Goal: Information Seeking & Learning: Learn about a topic

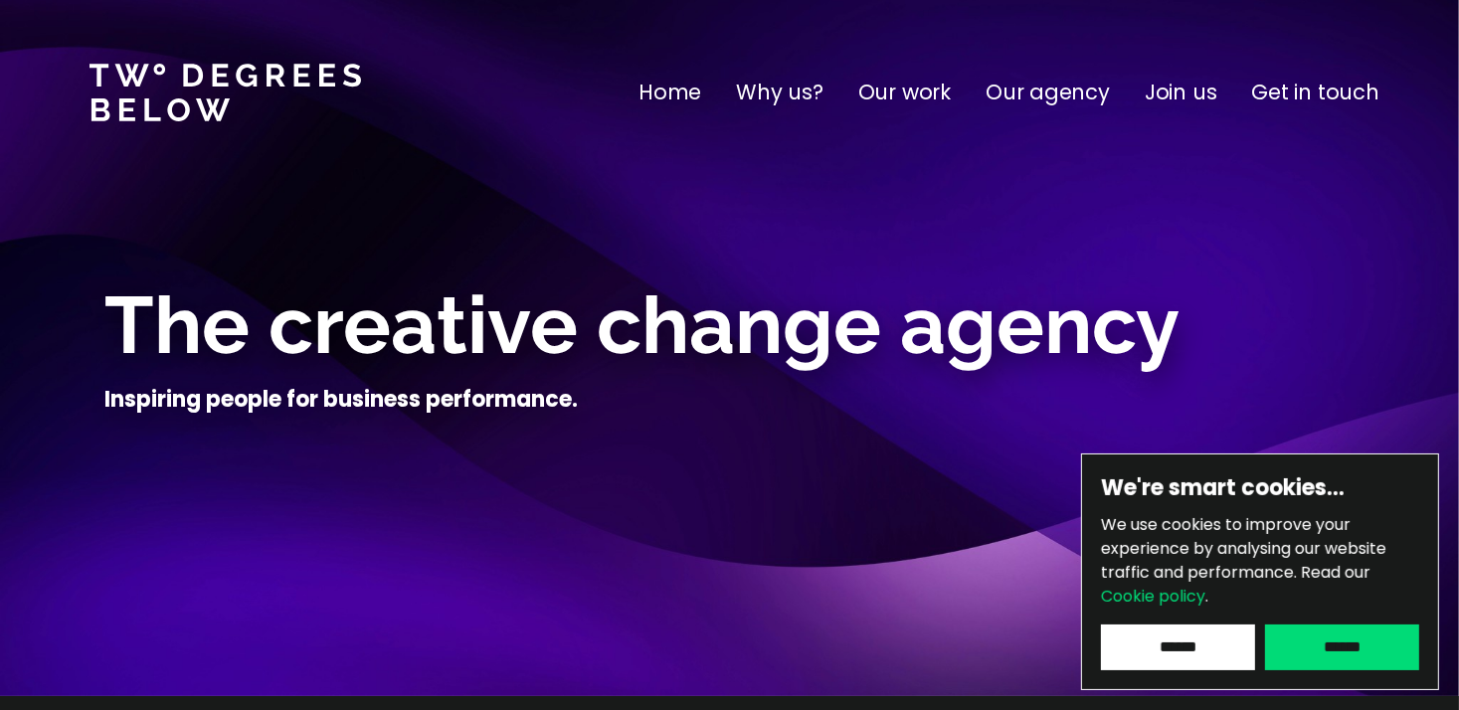
click at [1276, 645] on input "******" at bounding box center [1342, 648] width 154 height 46
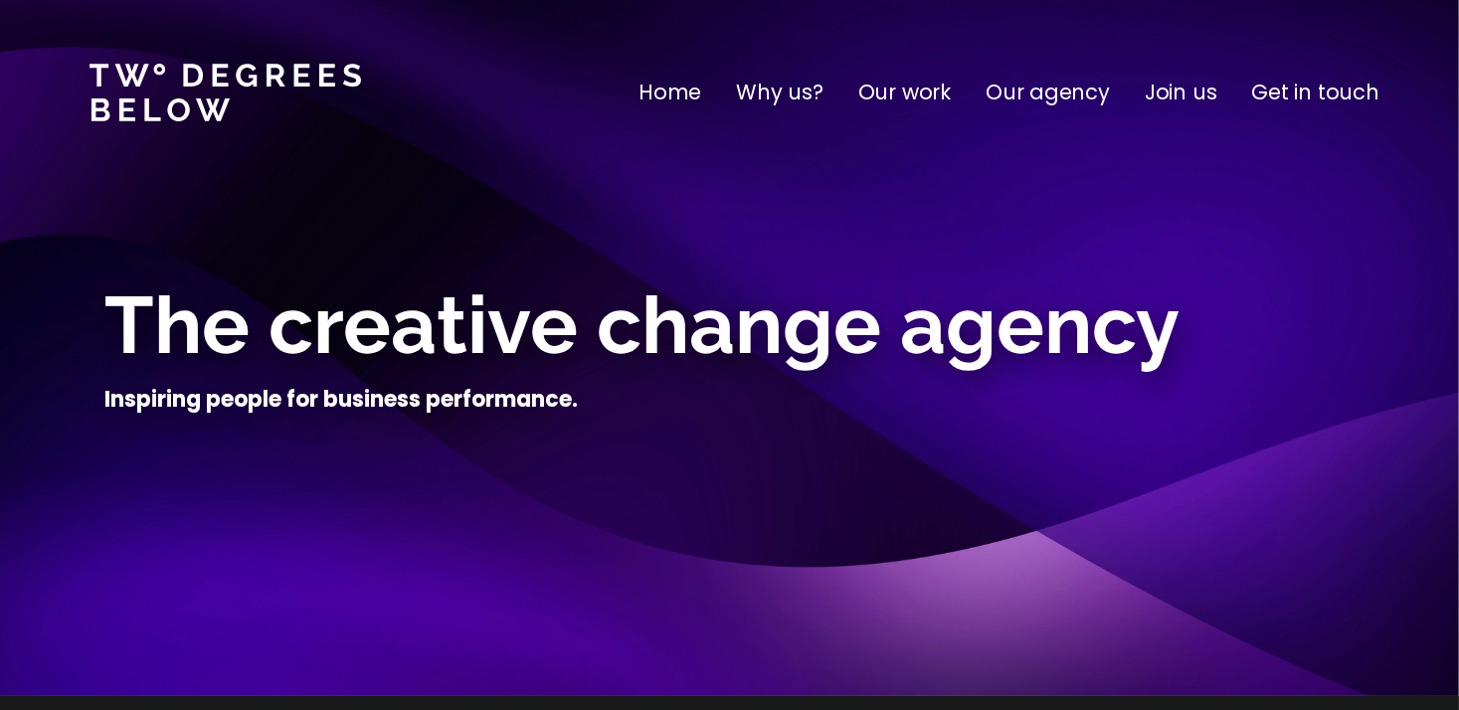
click at [789, 87] on p "Why us?" at bounding box center [780, 93] width 88 height 32
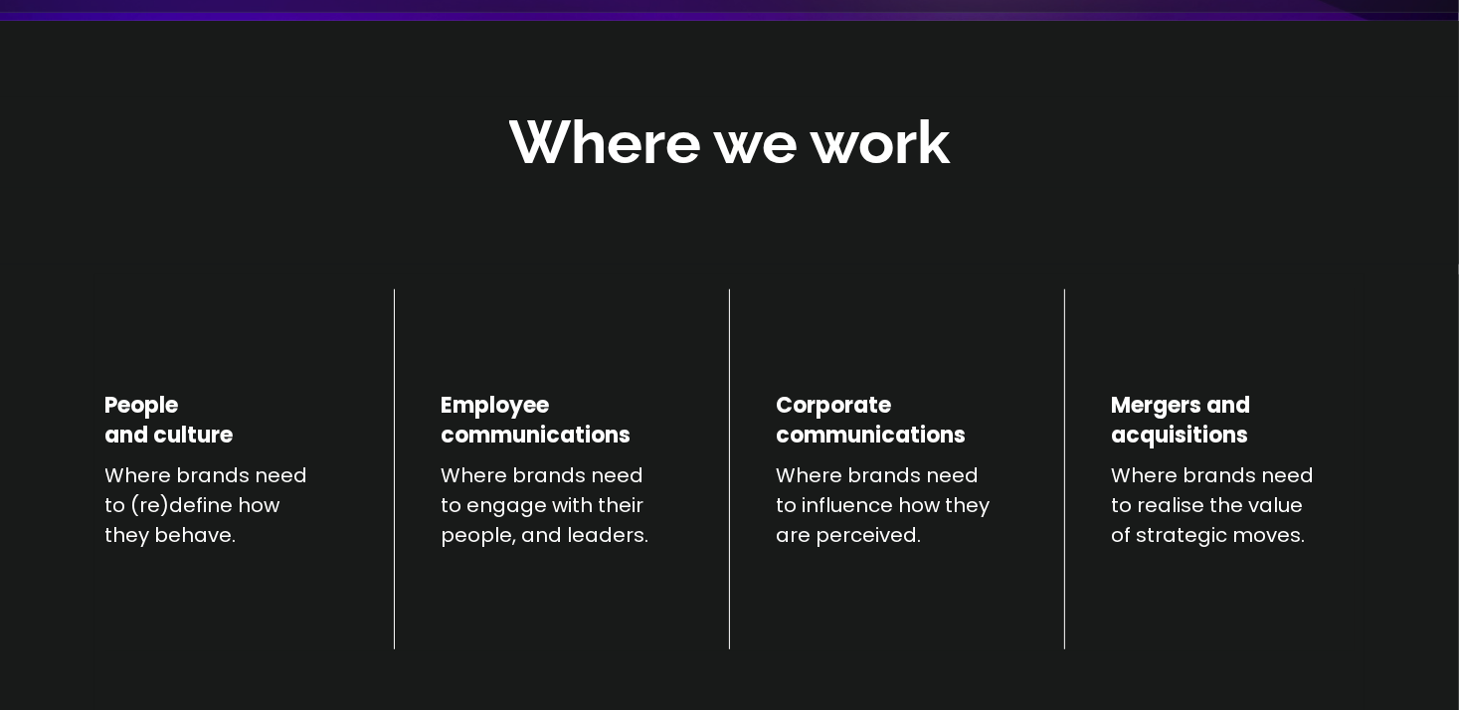
scroll to position [696, 0]
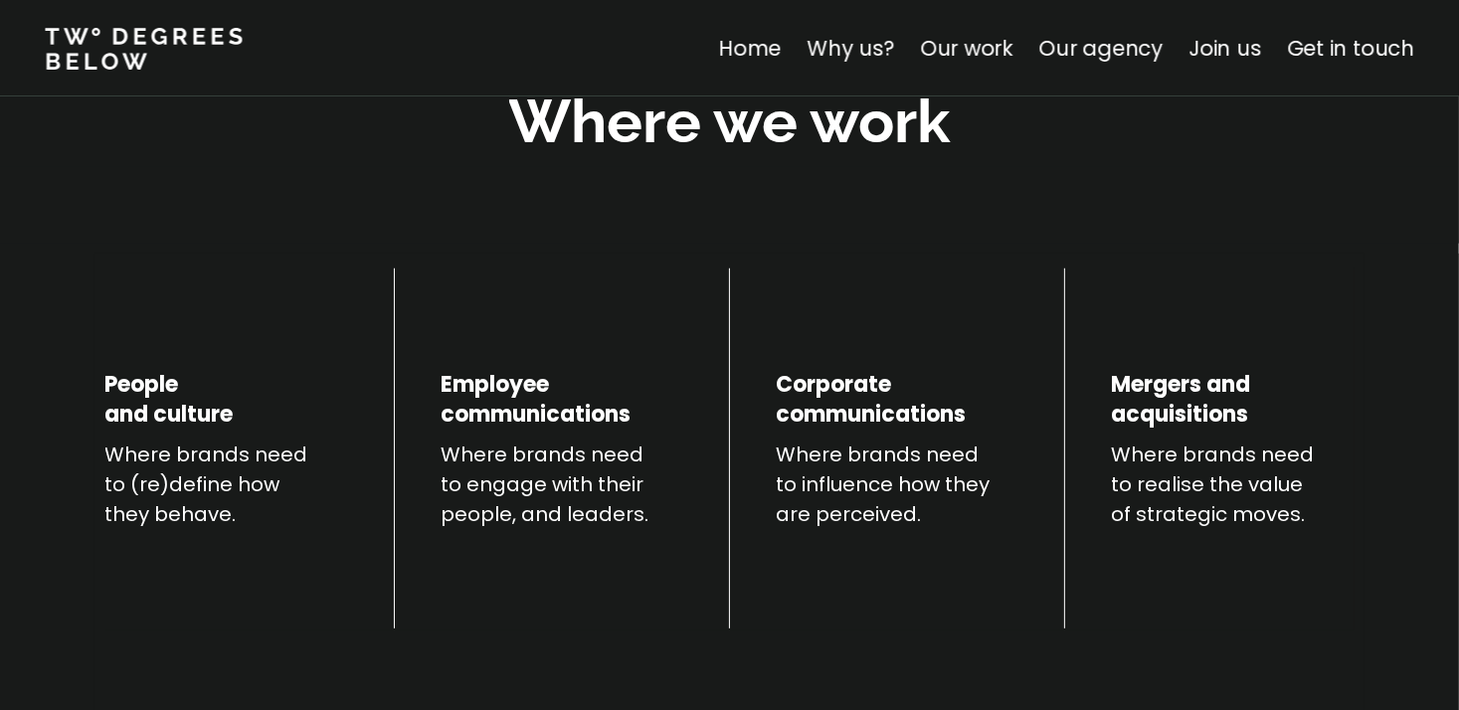
click at [985, 28] on nav "Home Why us? Our work Our agency Join us Get in touch" at bounding box center [729, 48] width 1459 height 96
click at [982, 45] on link "Our work" at bounding box center [966, 48] width 92 height 29
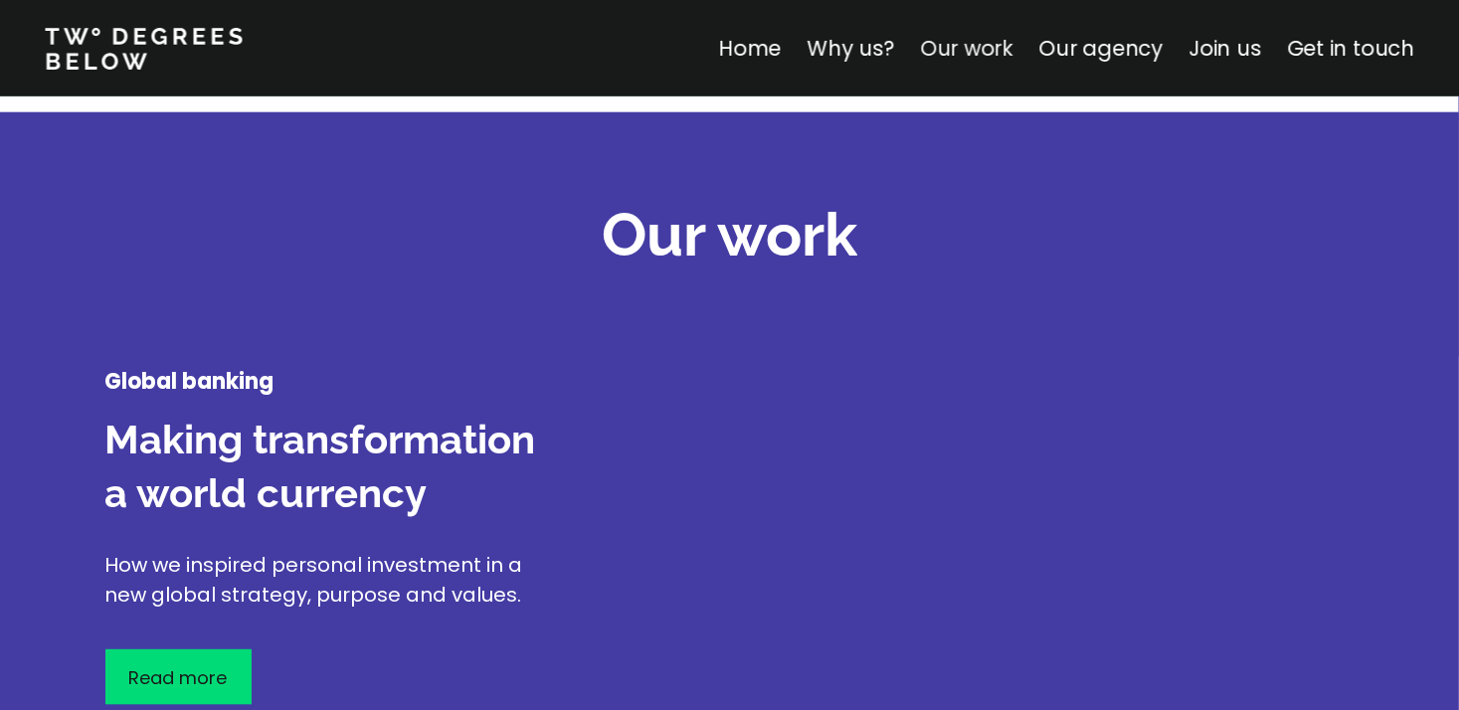
scroll to position [2330, 0]
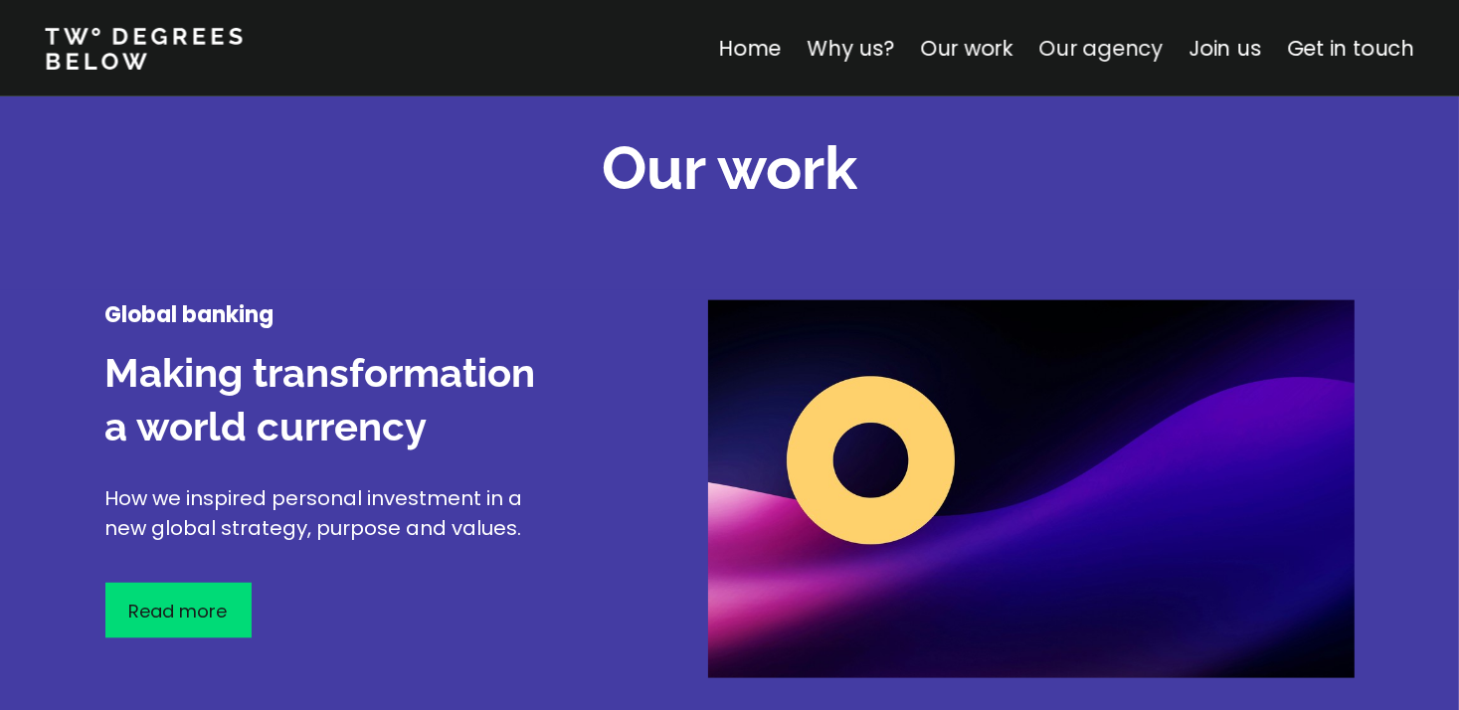
click at [1091, 36] on link "Our agency" at bounding box center [1100, 48] width 124 height 29
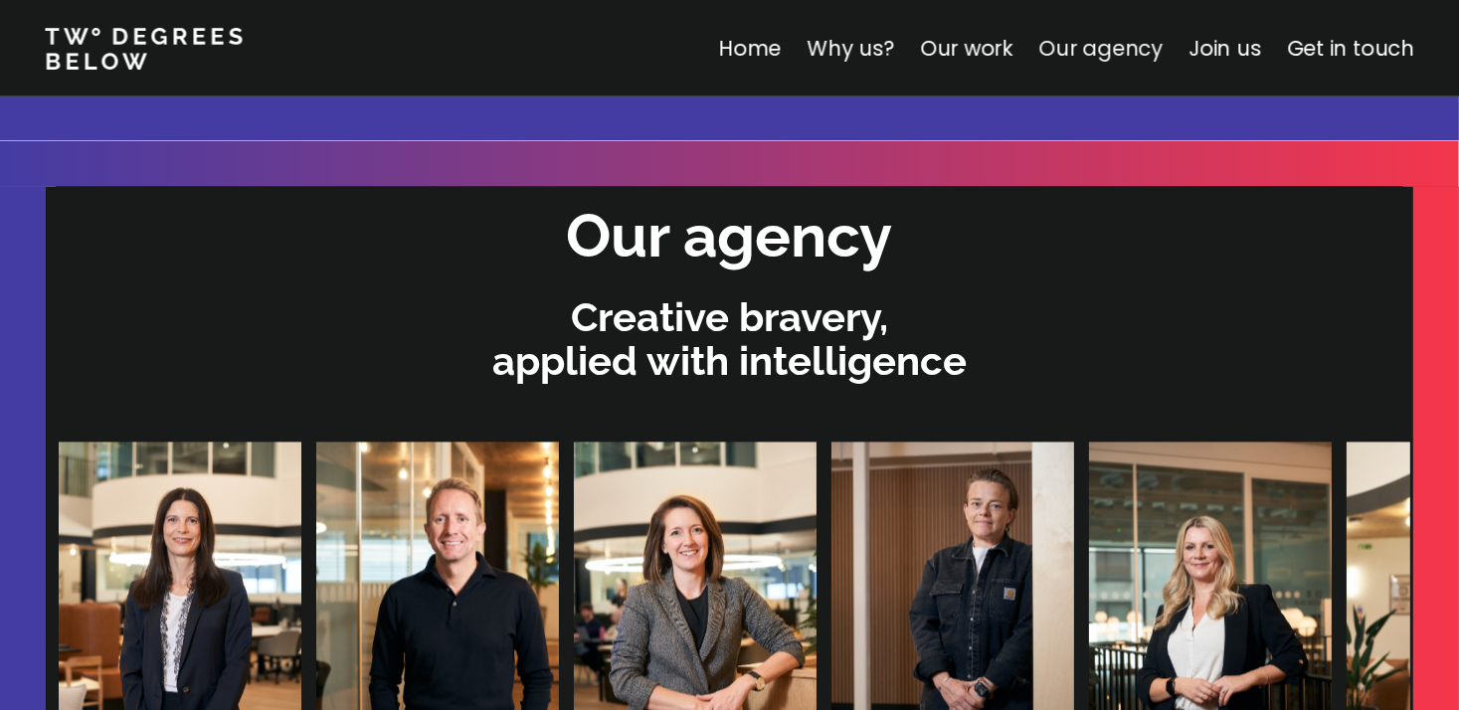
scroll to position [4225, 0]
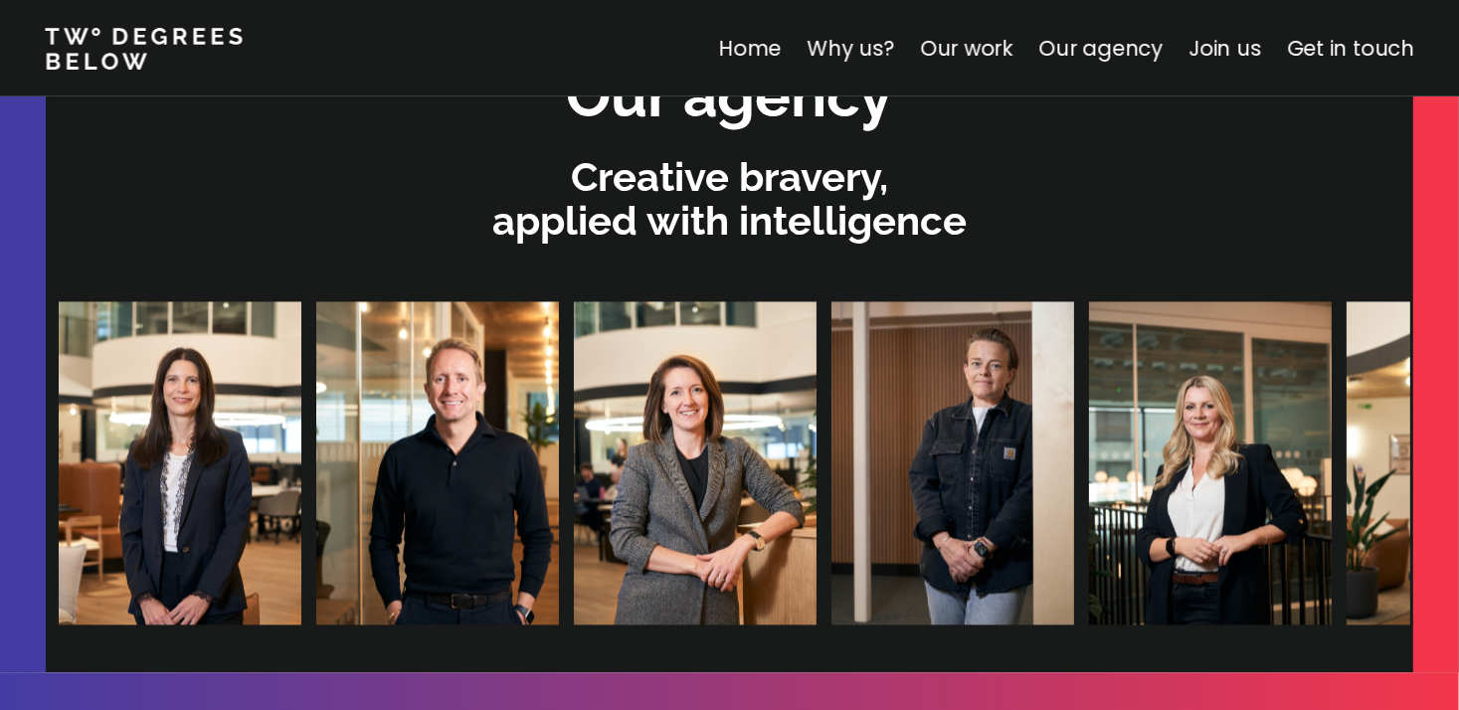
click at [1187, 45] on div "Home Why us? Our work Our agency Join us Get in touch" at bounding box center [1081, 49] width 726 height 32
click at [1198, 45] on link "Join us" at bounding box center [1224, 48] width 73 height 29
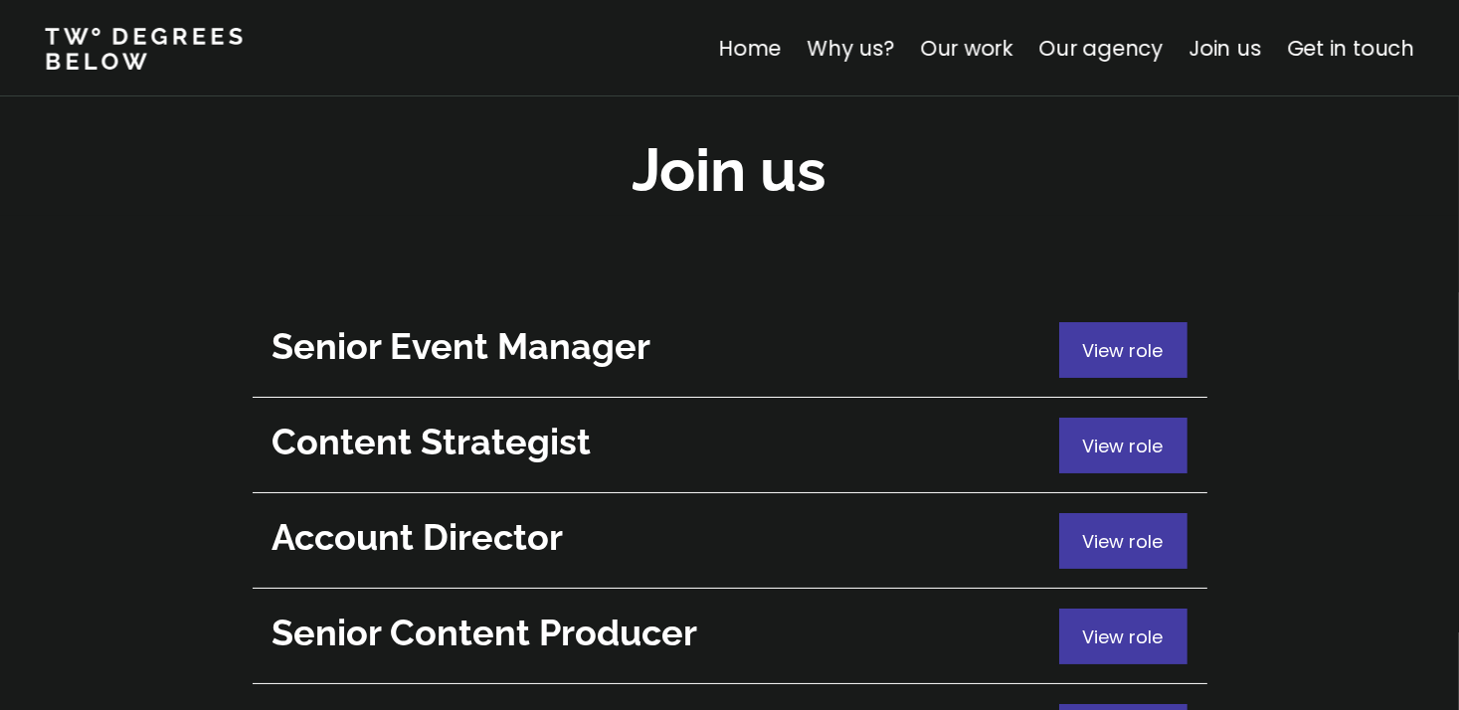
scroll to position [7197, 0]
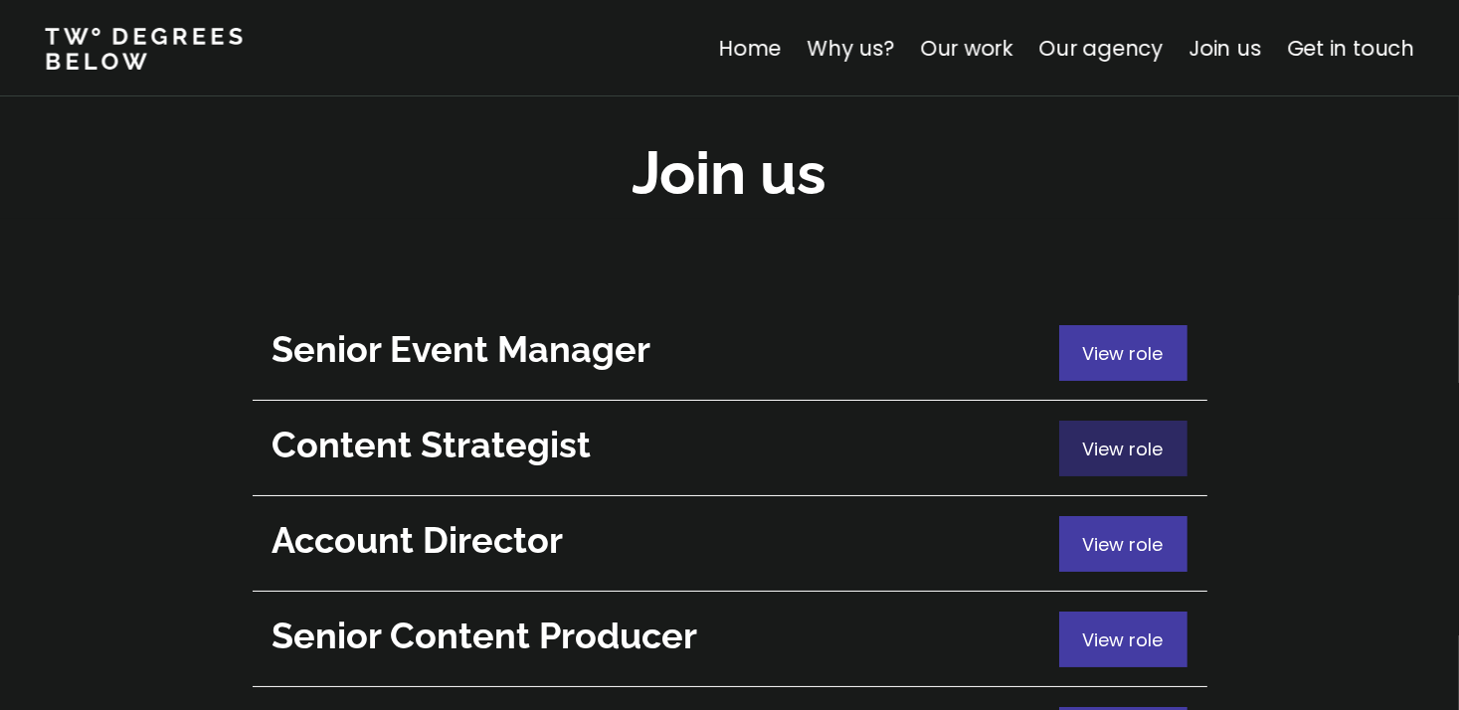
click at [1117, 437] on span "View role" at bounding box center [1123, 449] width 81 height 25
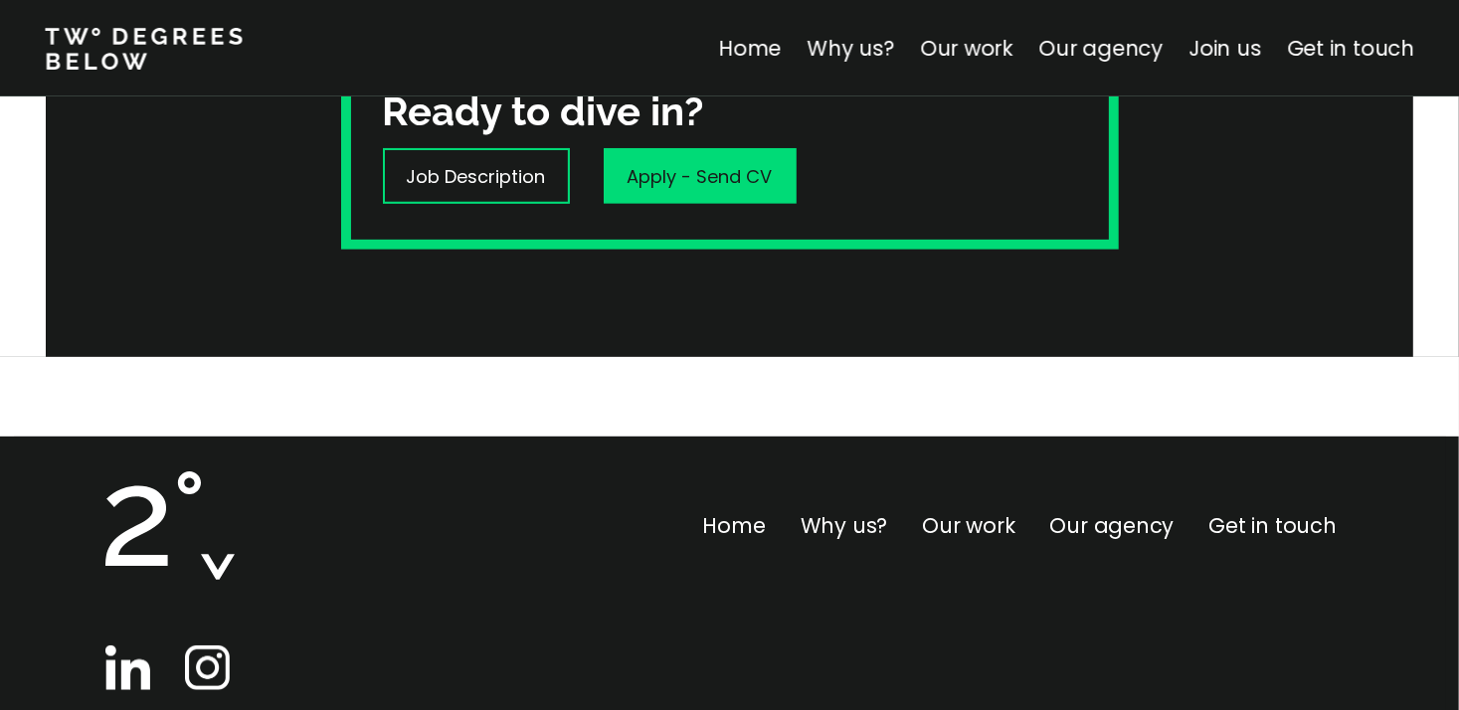
scroll to position [821, 0]
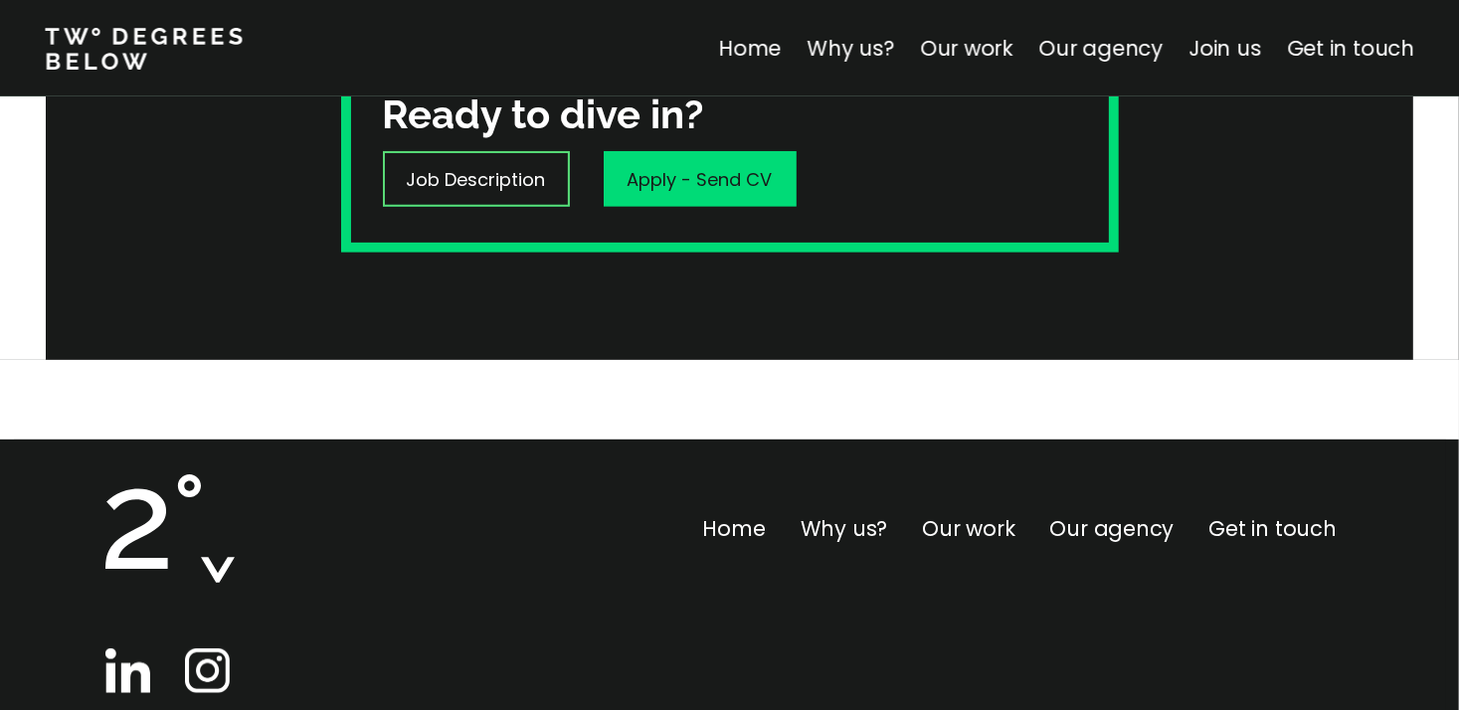
click at [535, 171] on p "Job Description" at bounding box center [476, 179] width 139 height 27
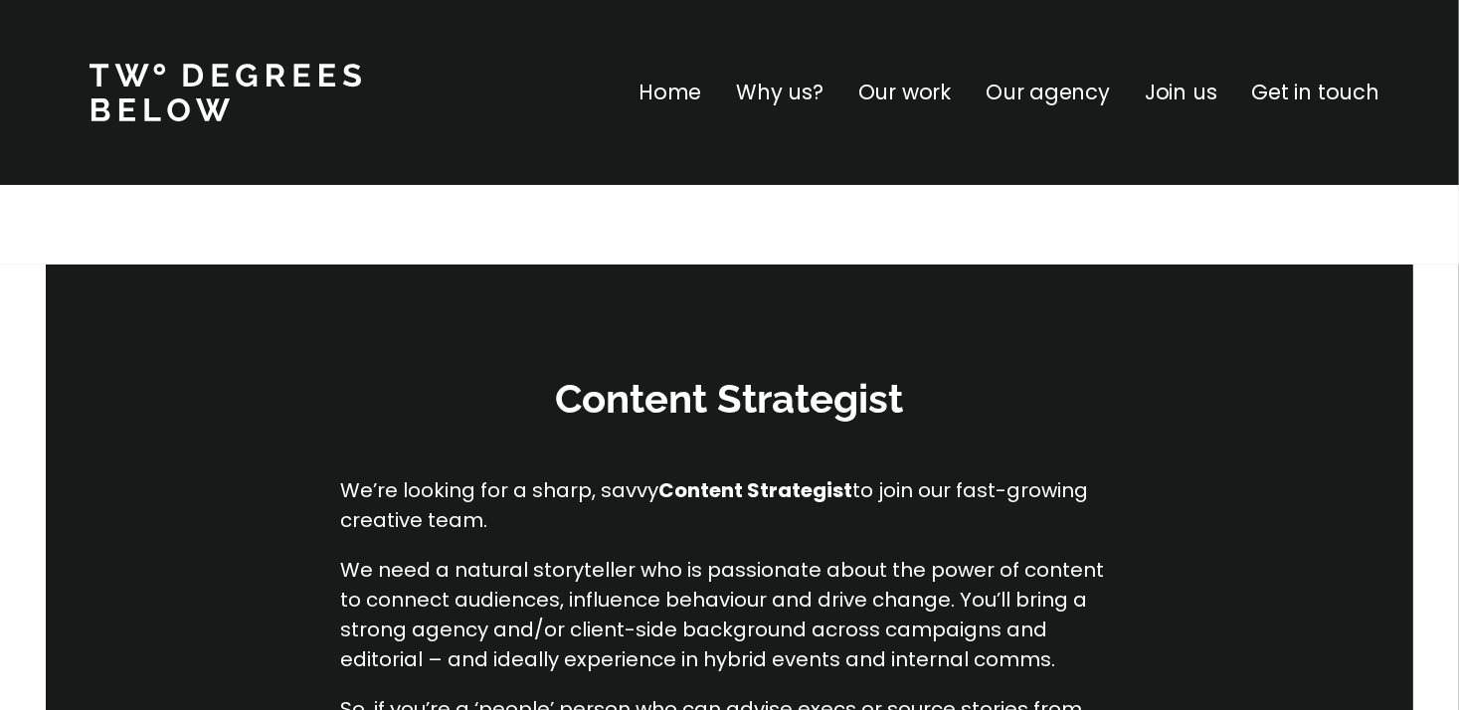
scroll to position [3, 0]
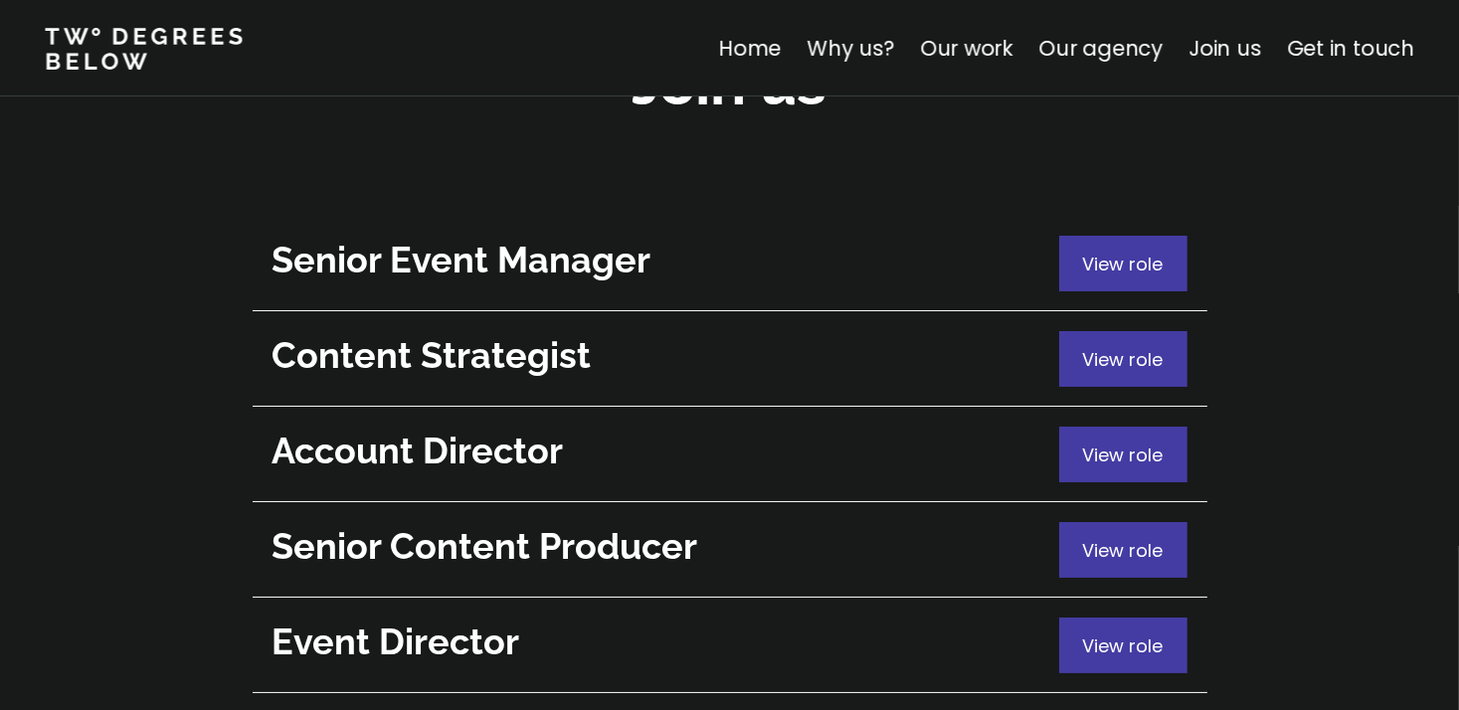
scroll to position [7273, 0]
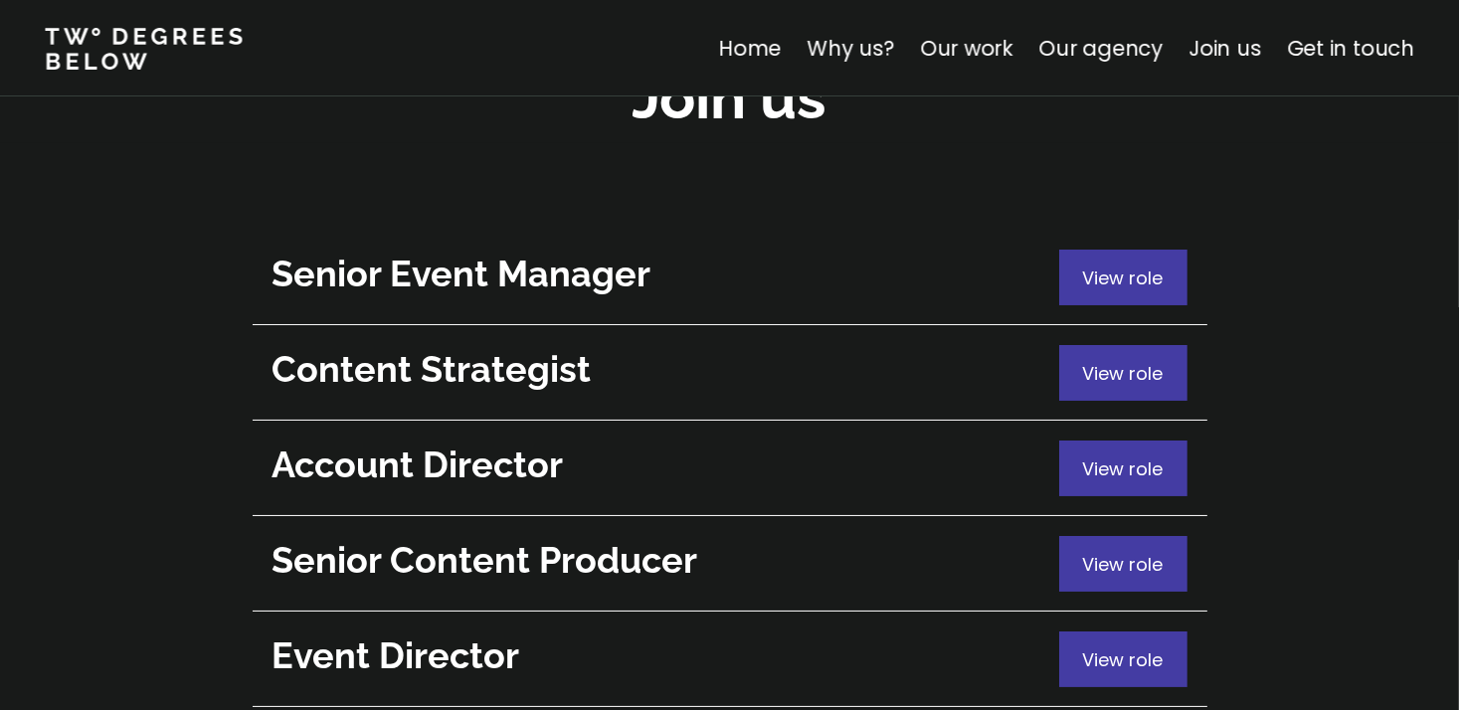
click at [632, 441] on h2 "Account Director" at bounding box center [661, 465] width 777 height 49
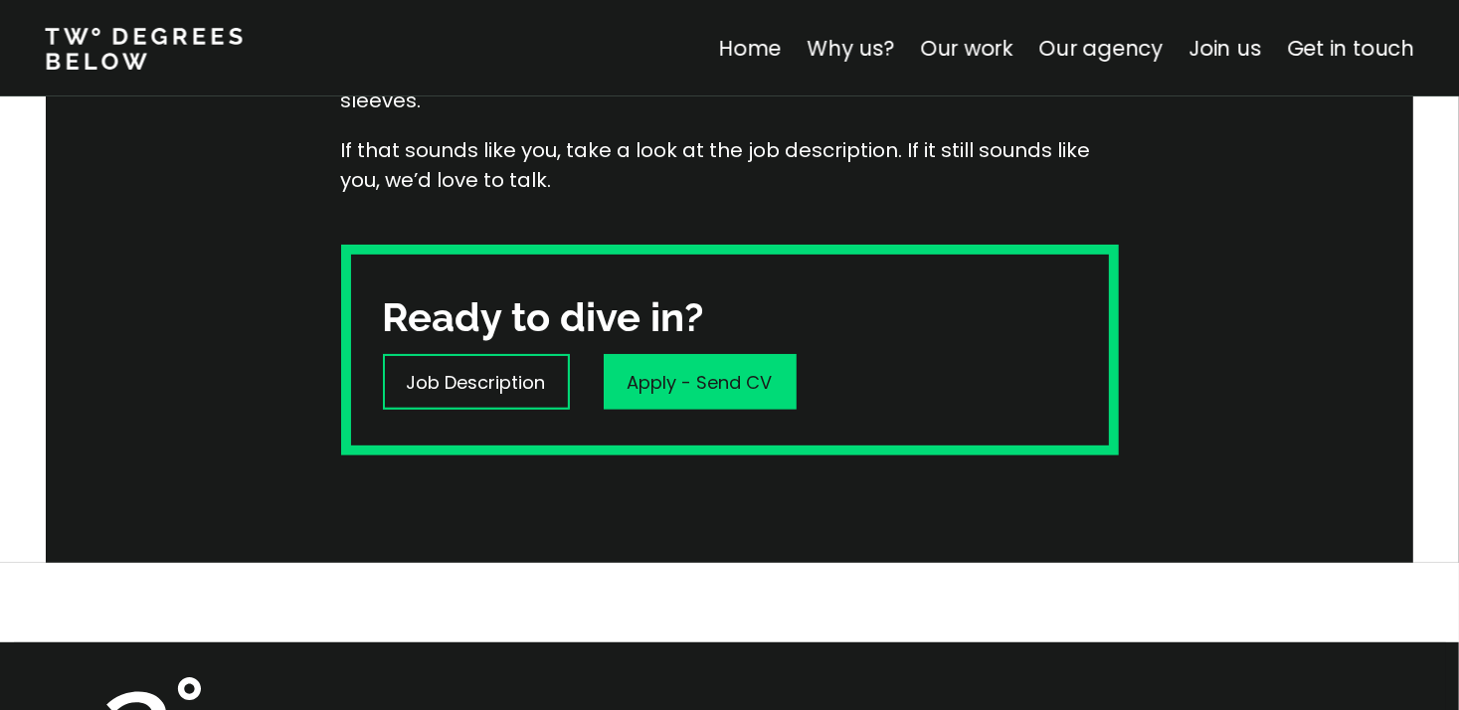
scroll to position [782, 0]
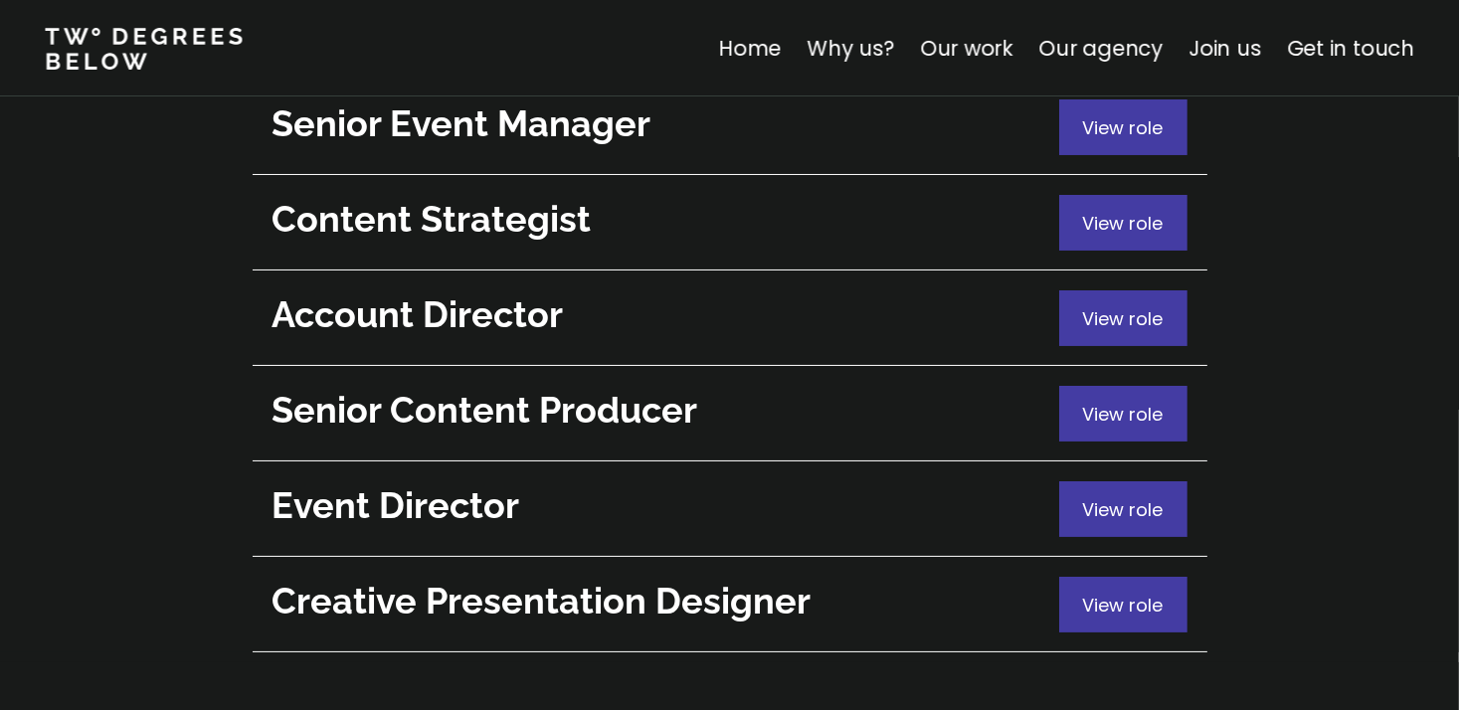
scroll to position [7340, 0]
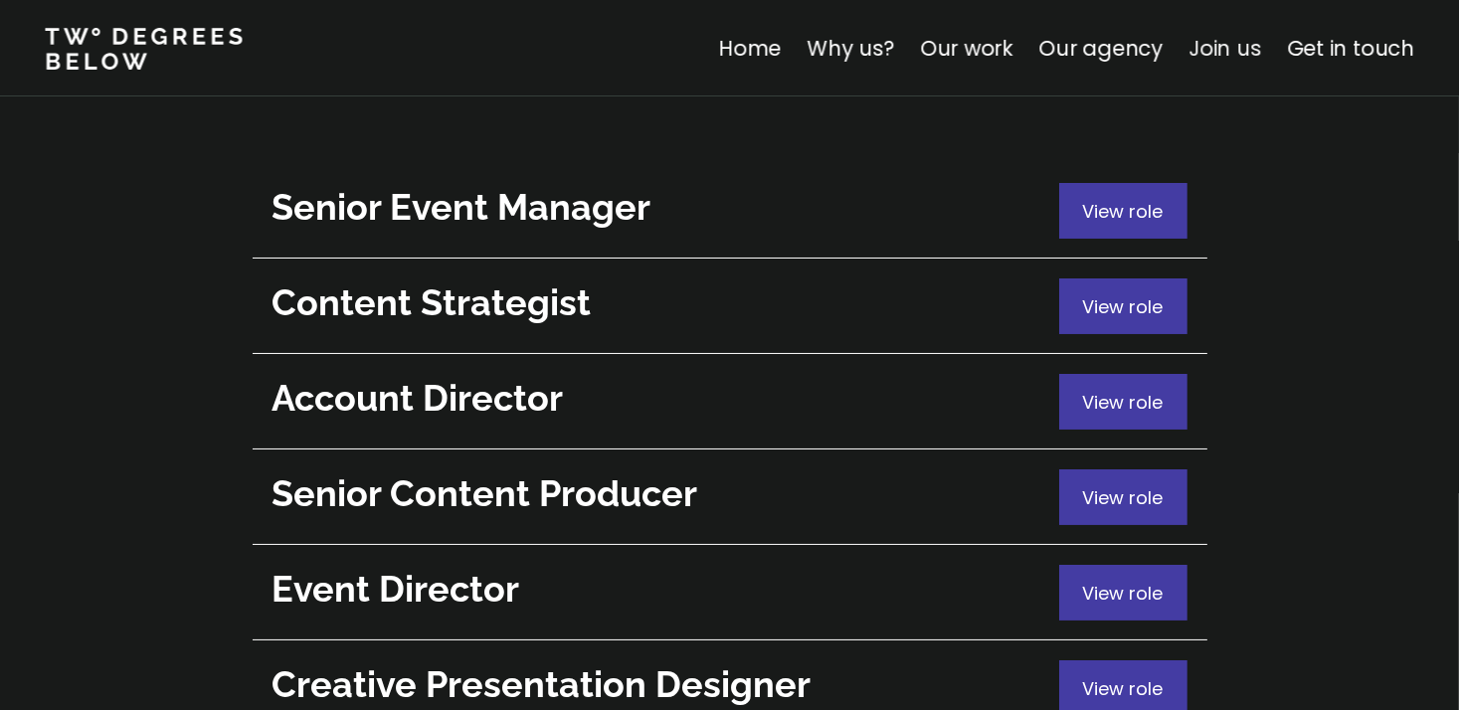
click at [1223, 39] on link "Join us" at bounding box center [1224, 48] width 73 height 29
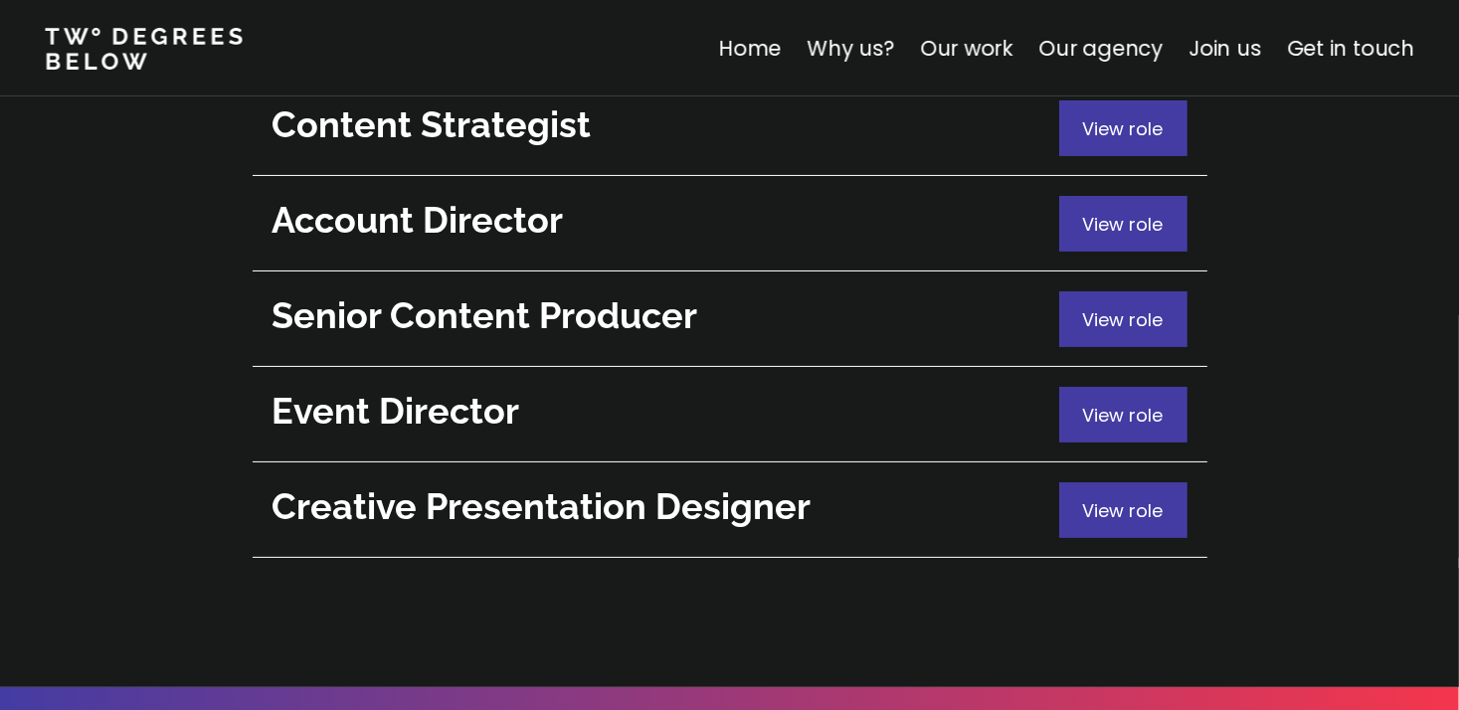
scroll to position [7509, 0]
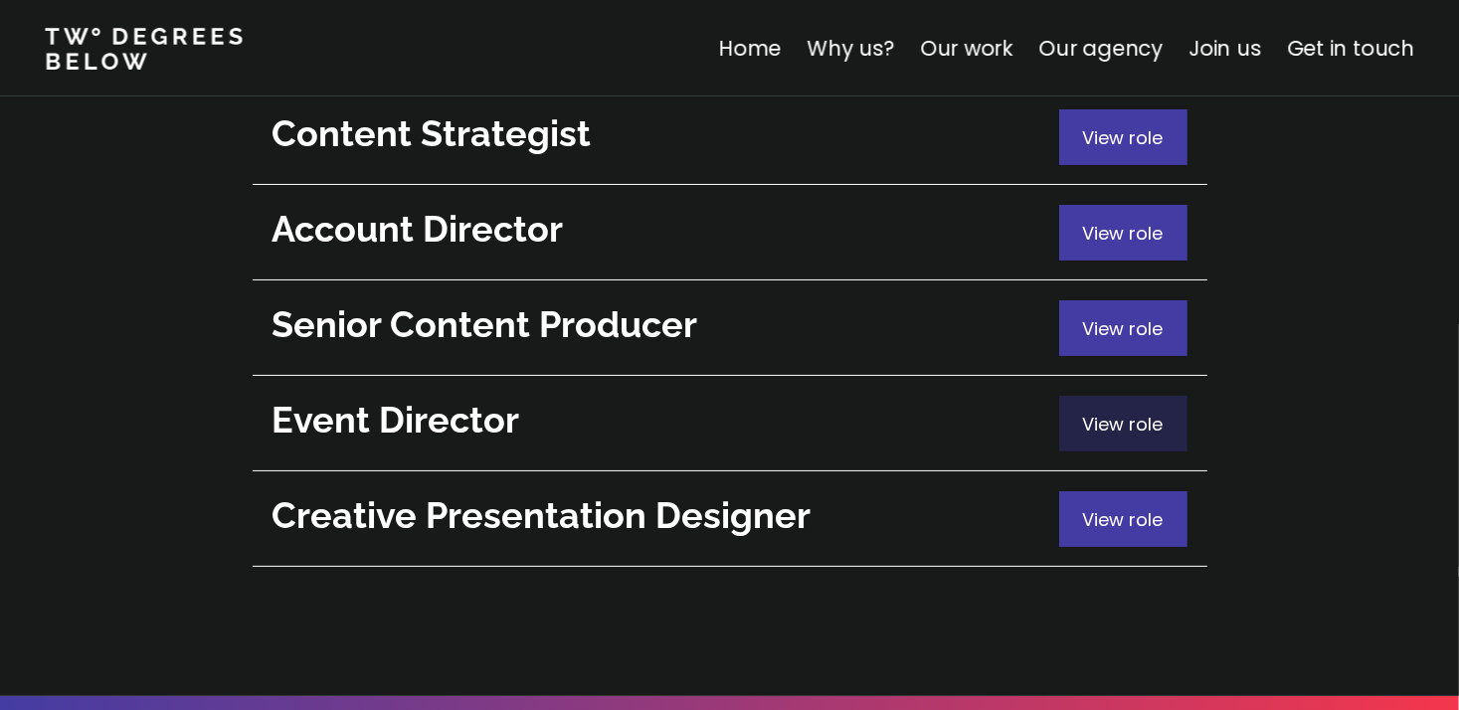
click at [1106, 412] on span "View role" at bounding box center [1123, 424] width 81 height 25
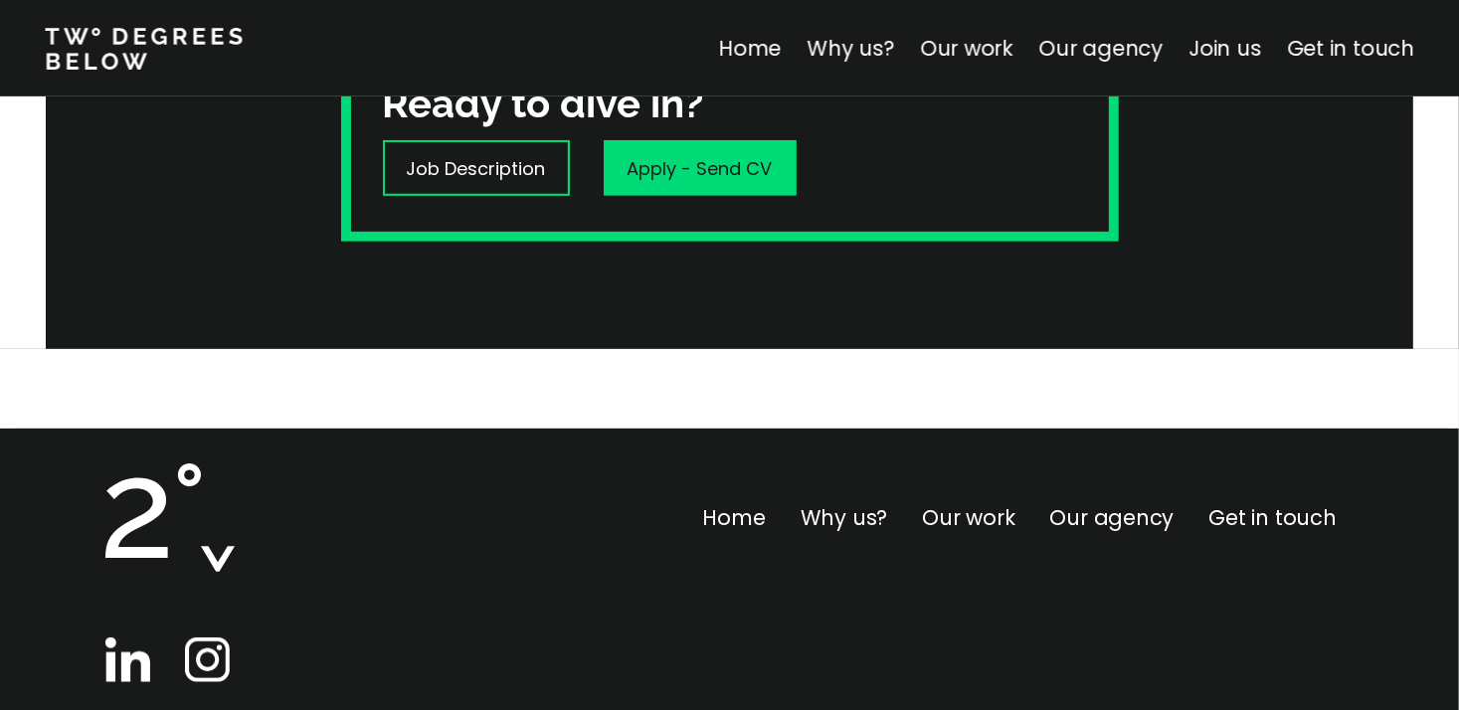
scroll to position [787, 0]
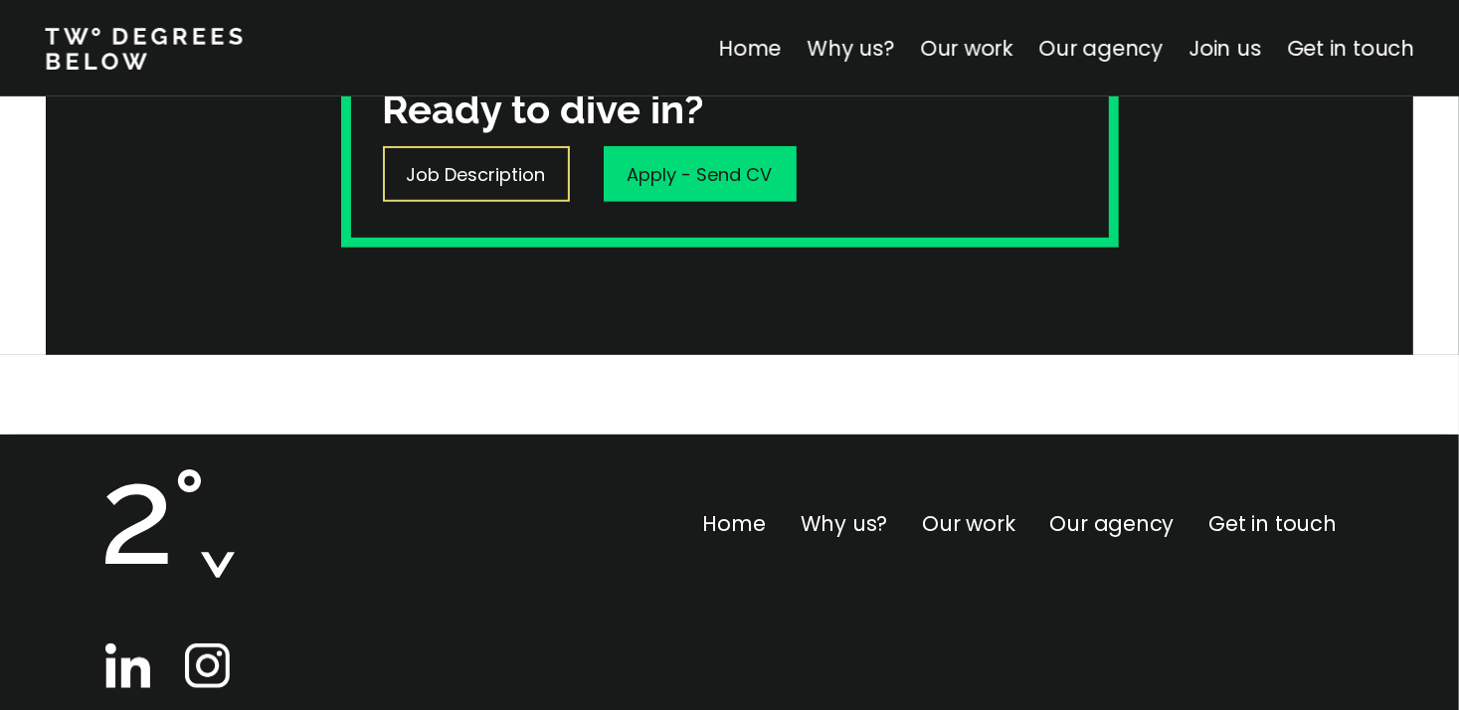
click at [492, 171] on p "Job Description" at bounding box center [476, 174] width 139 height 27
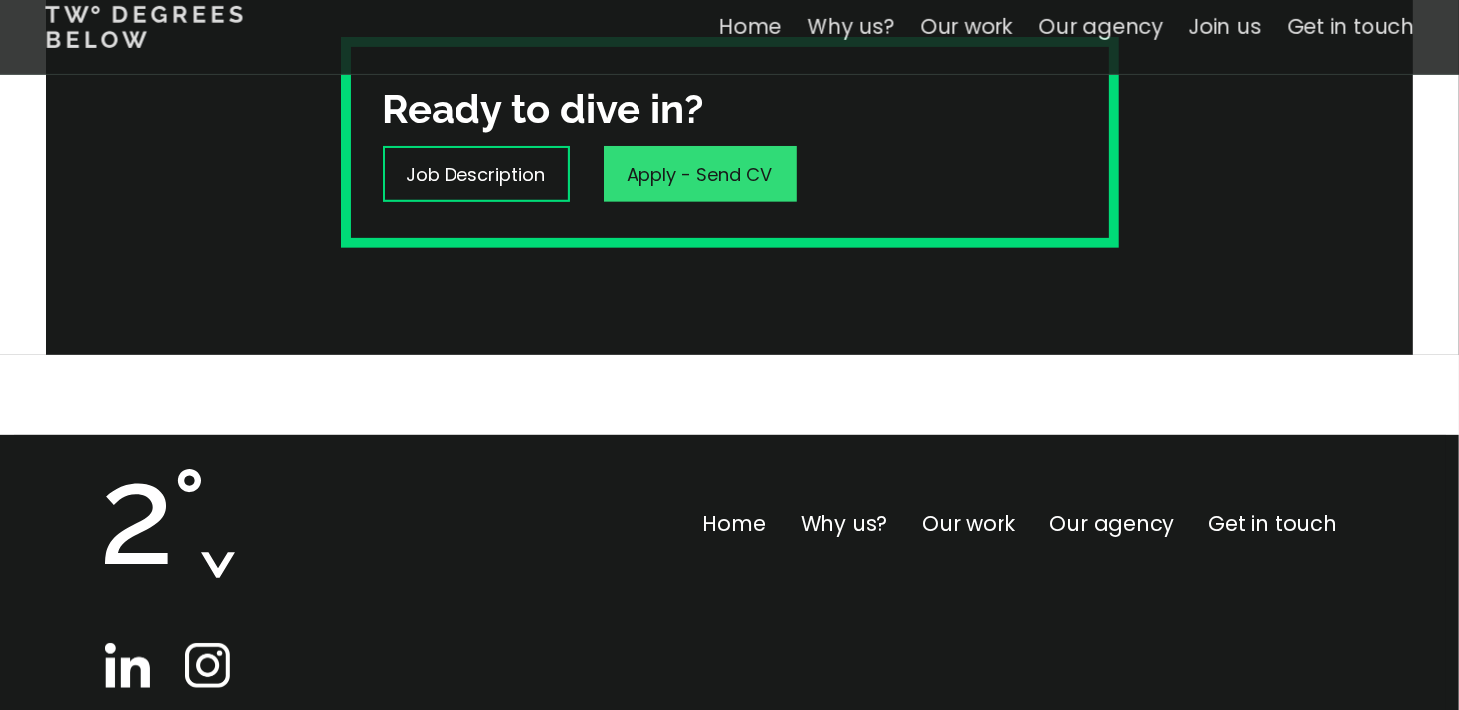
scroll to position [0, 0]
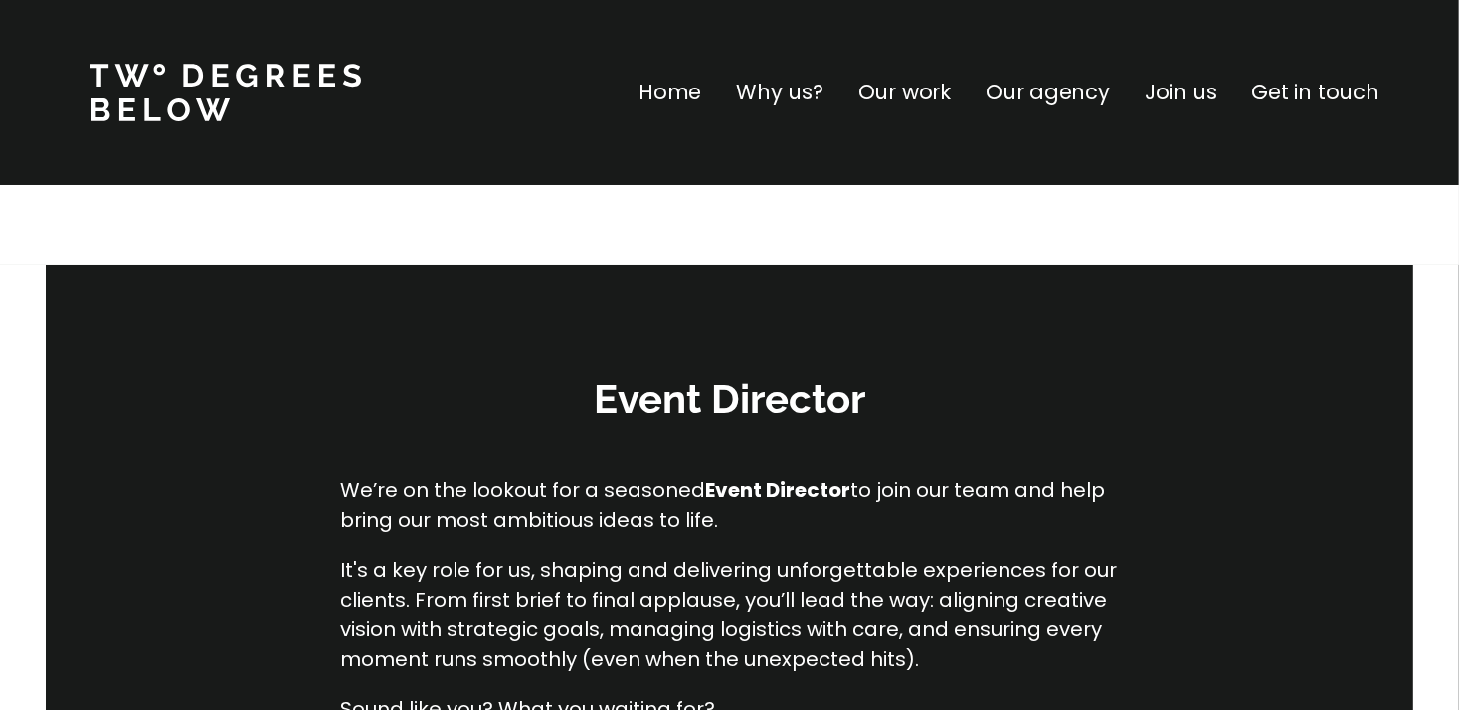
click at [935, 87] on p "Our work" at bounding box center [904, 93] width 92 height 32
